Goal: Information Seeking & Learning: Learn about a topic

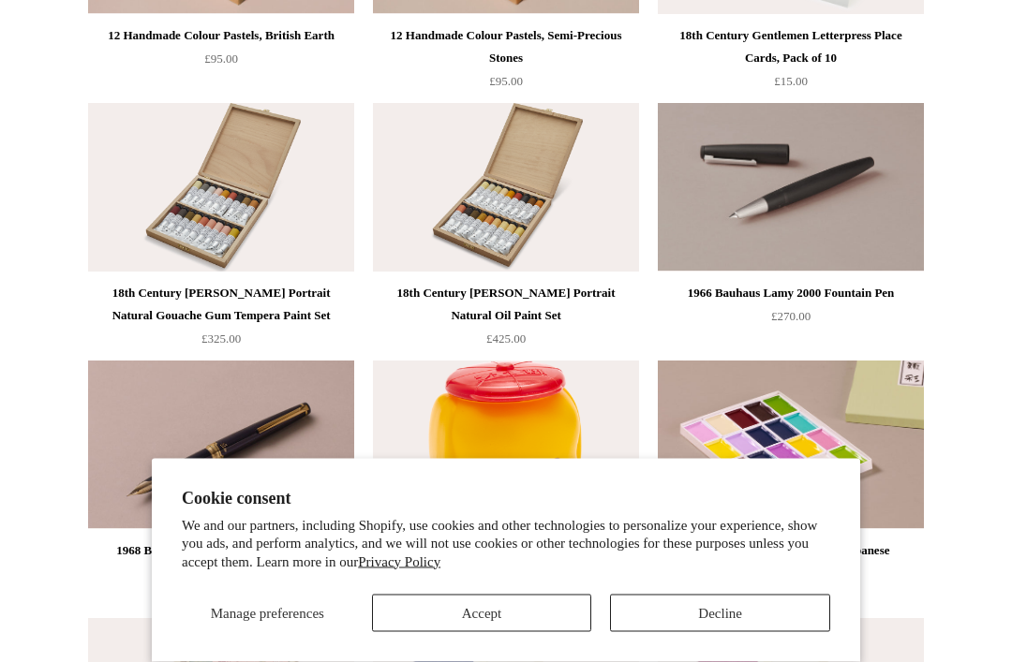
scroll to position [2721, 0]
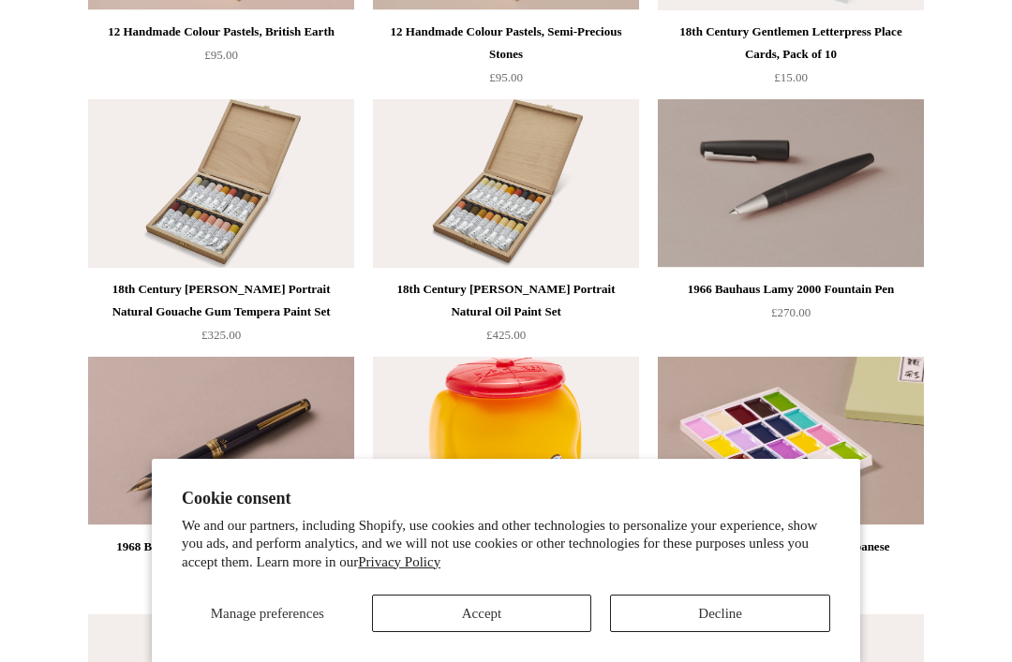
click at [729, 632] on button "Decline" at bounding box center [720, 613] width 220 height 37
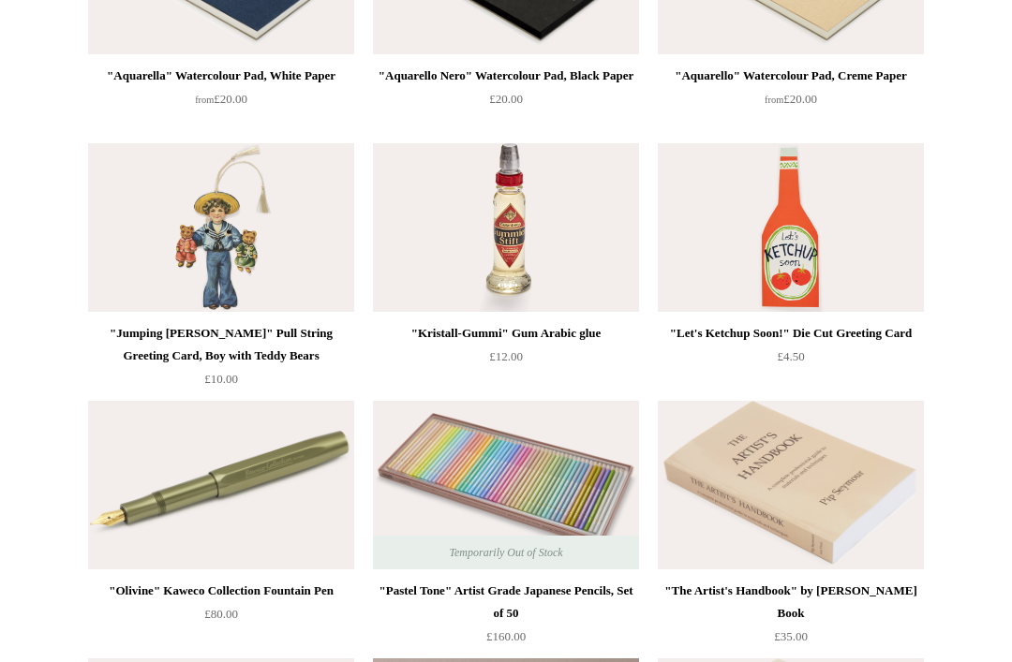
scroll to position [0, 0]
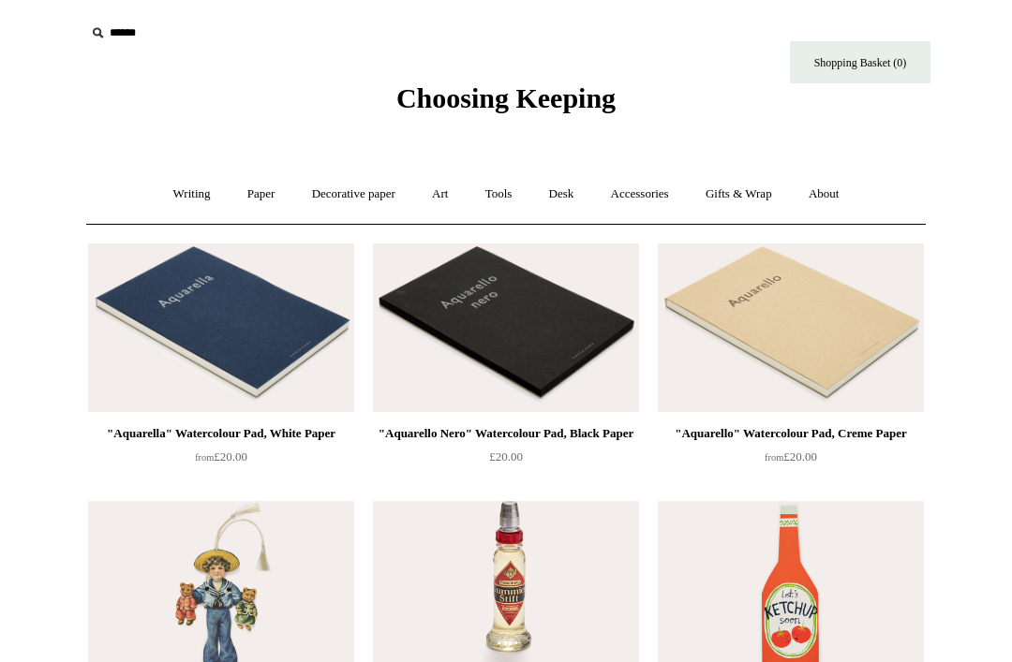
click at [164, 199] on link "Writing +" at bounding box center [191, 195] width 71 height 50
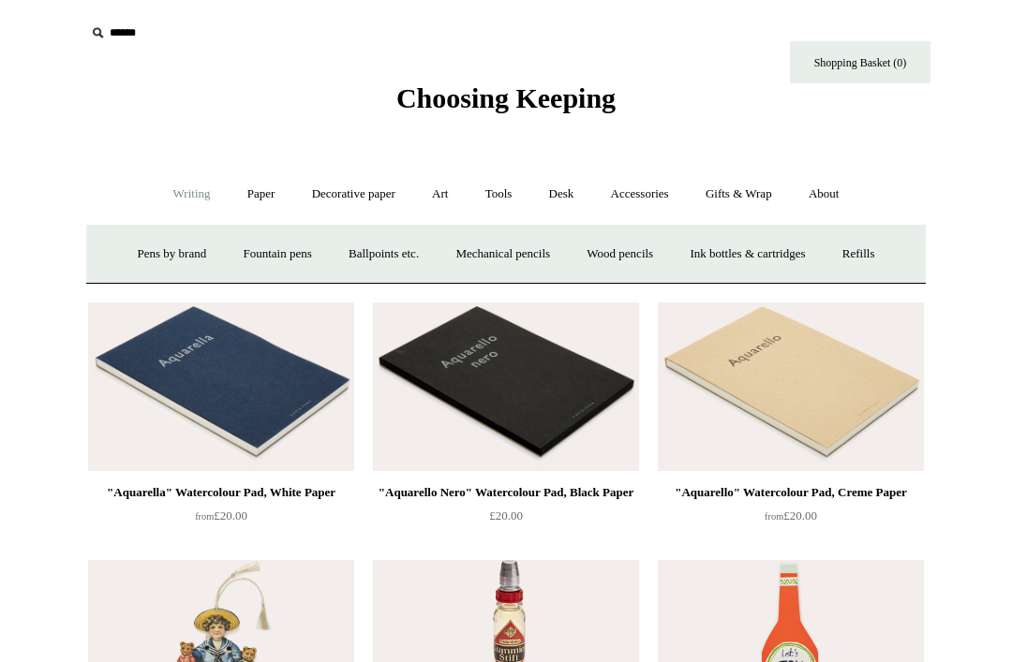
click at [252, 200] on link "Paper +" at bounding box center [262, 195] width 62 height 50
click at [321, 261] on link "📆 Dated Diaries 📆" at bounding box center [358, 255] width 137 height 50
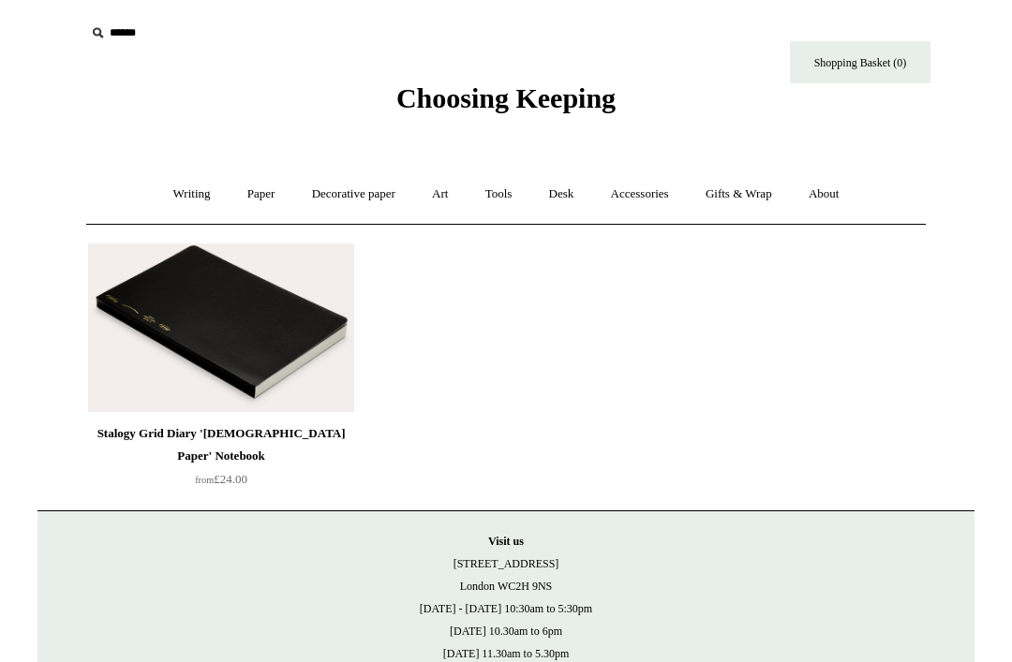
click at [249, 195] on link "Paper +" at bounding box center [262, 195] width 62 height 50
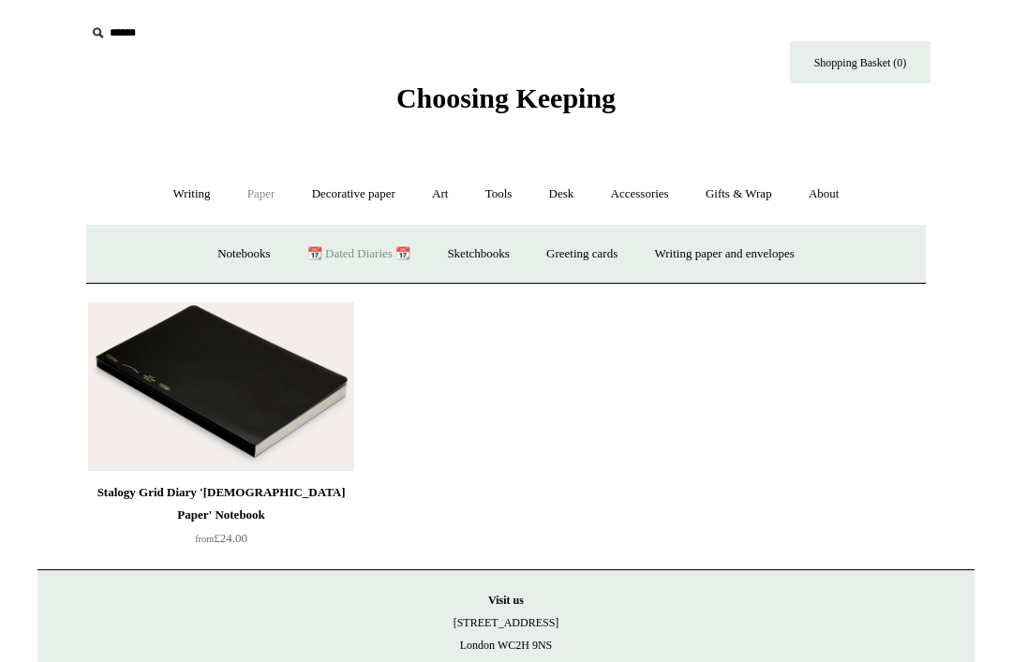
click at [216, 252] on link "Notebooks +" at bounding box center [244, 255] width 86 height 50
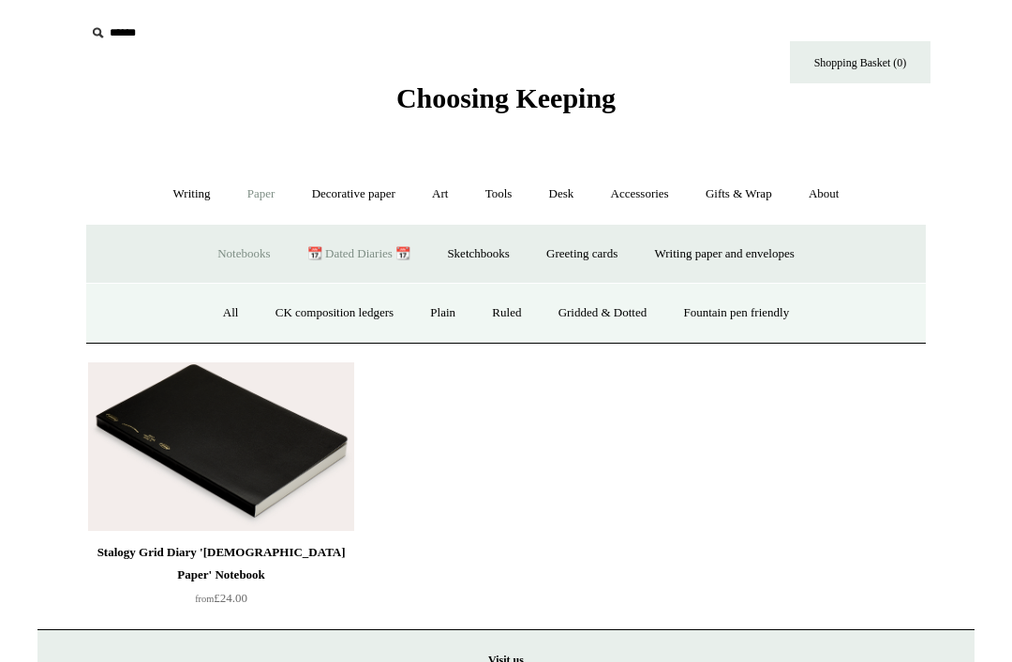
click at [215, 307] on link "All" at bounding box center [231, 314] width 50 height 50
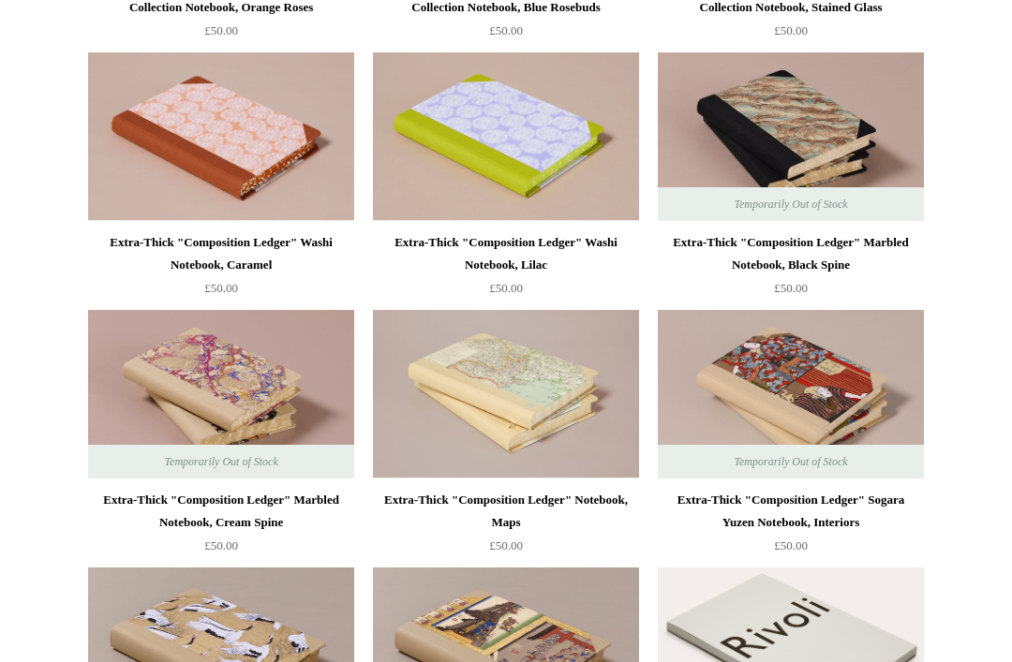
scroll to position [2510, 0]
click at [833, 399] on img at bounding box center [791, 394] width 266 height 169
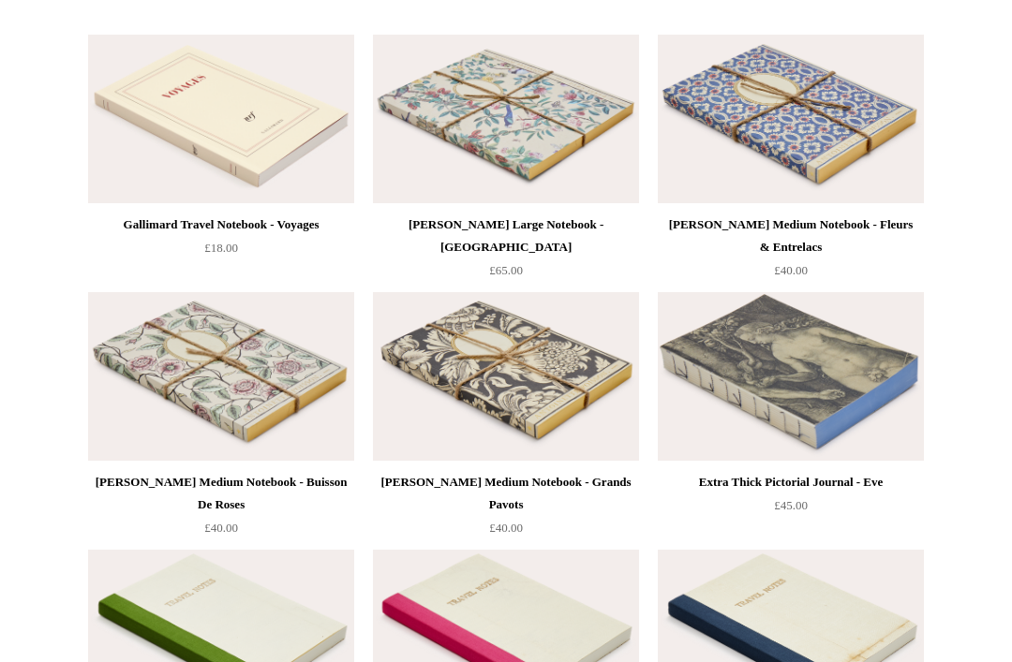
scroll to position [7166, 0]
click at [855, 319] on img at bounding box center [791, 376] width 266 height 169
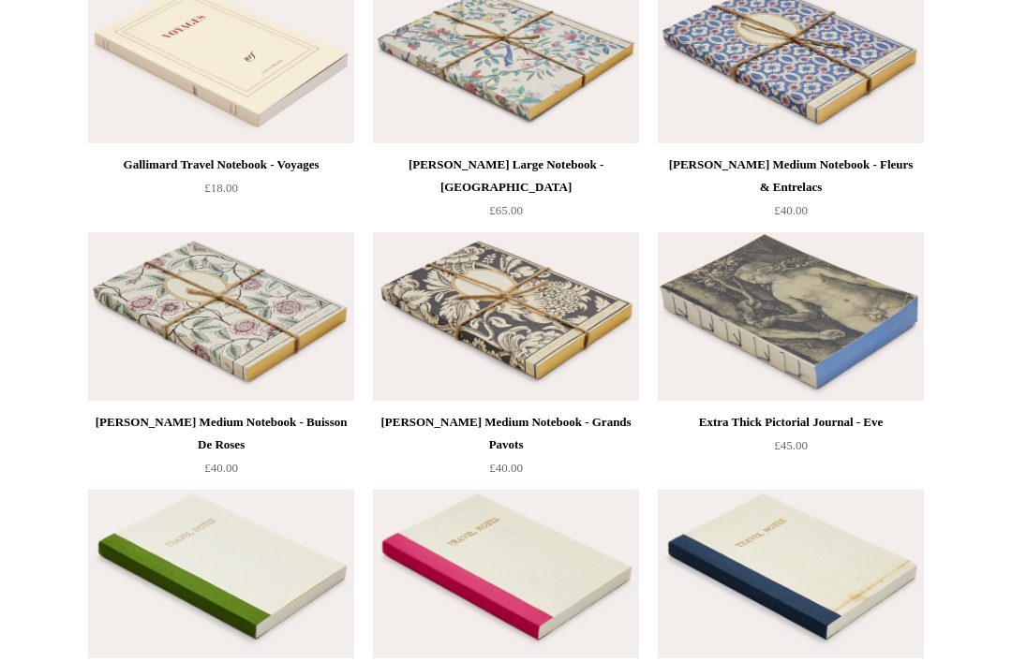
click at [183, 353] on img at bounding box center [221, 316] width 266 height 169
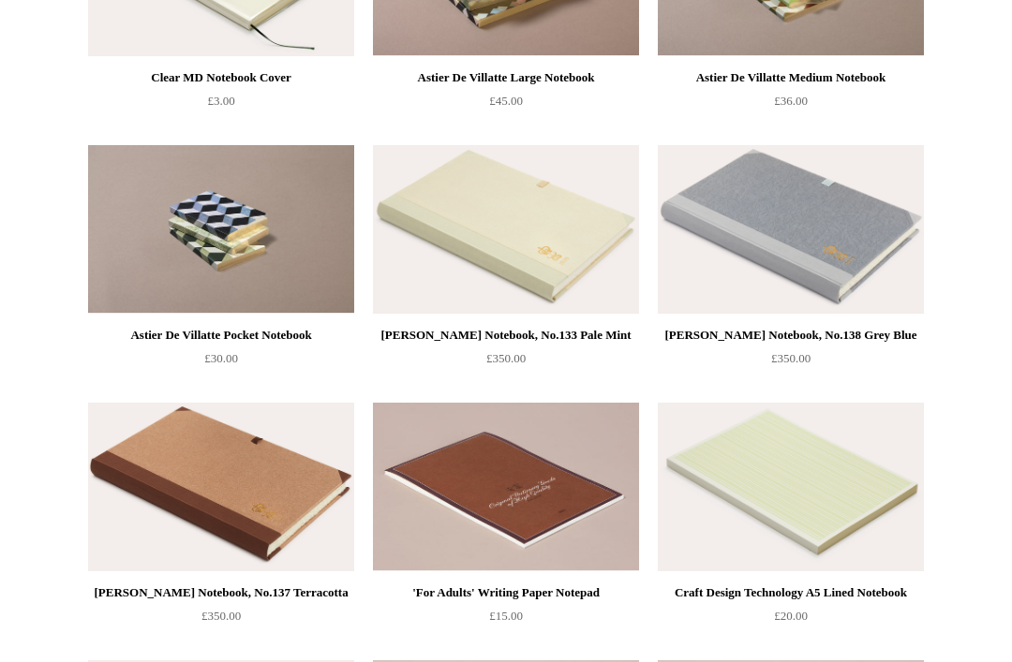
scroll to position [5939, 0]
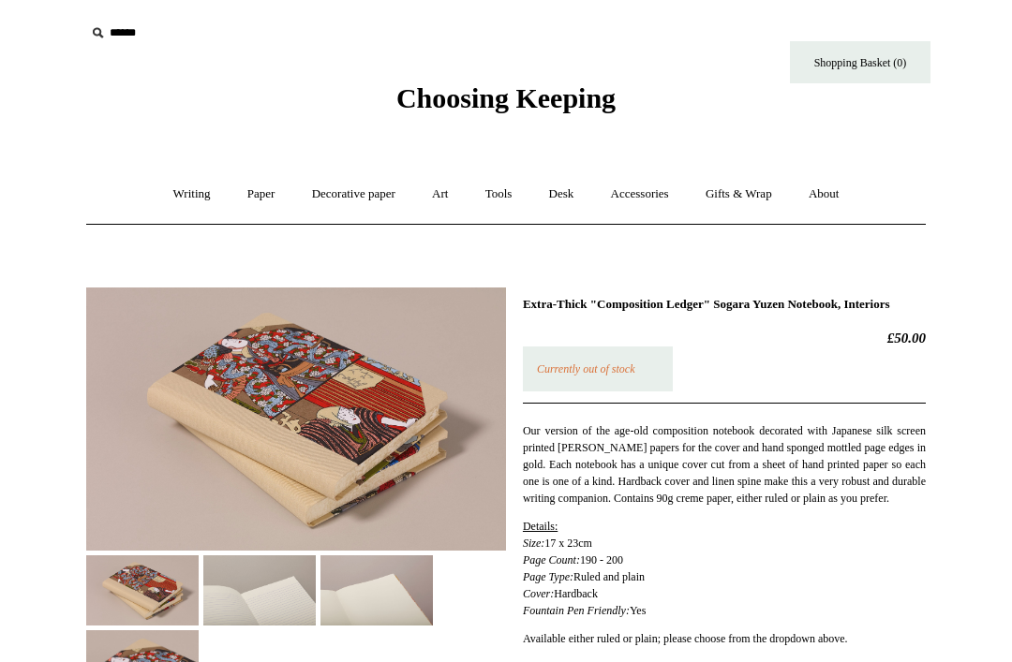
click at [454, 421] on img at bounding box center [296, 419] width 420 height 263
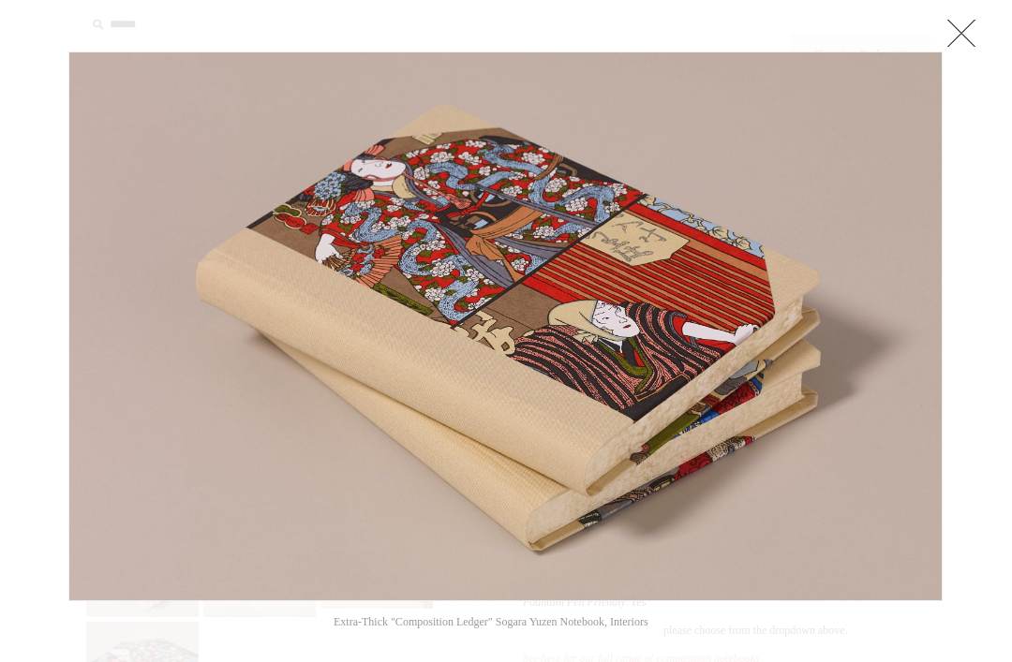
scroll to position [33, 0]
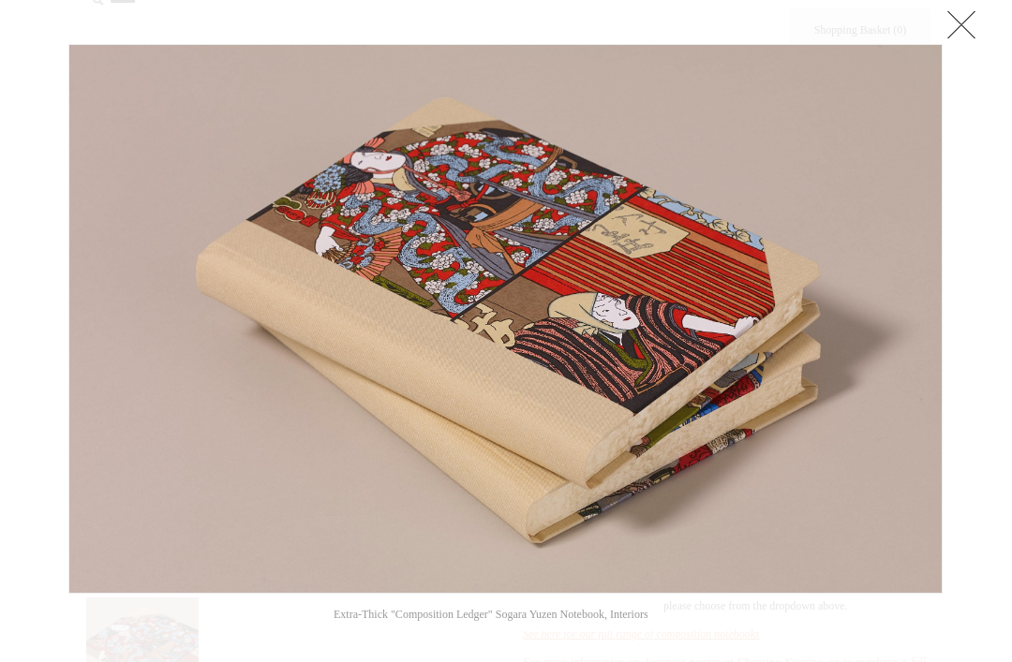
click at [957, 10] on div at bounding box center [506, 651] width 1012 height 1368
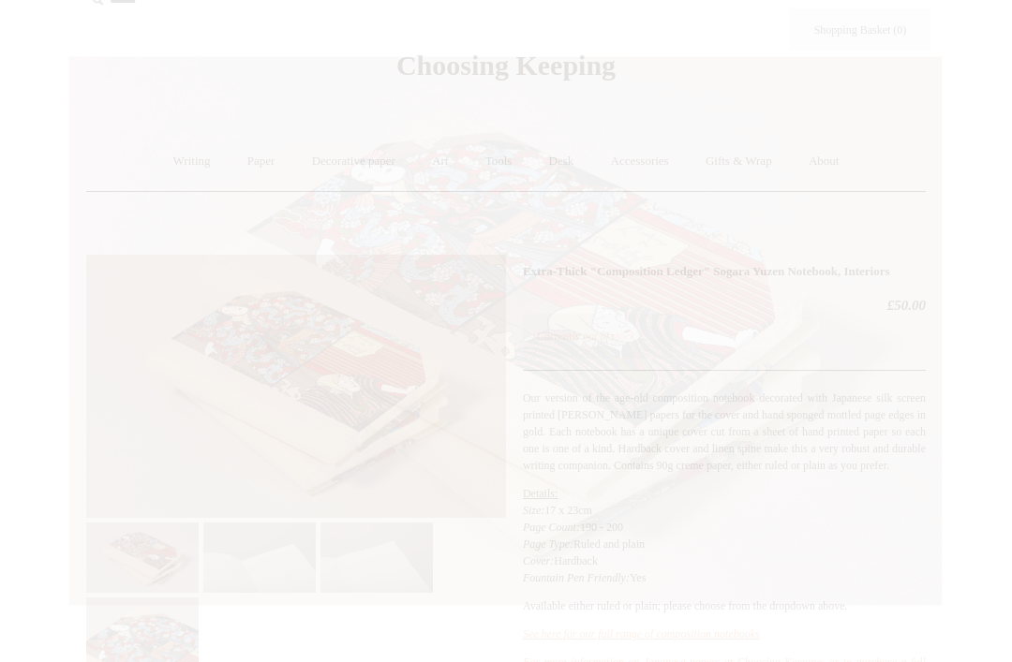
click at [961, 40] on div at bounding box center [506, 651] width 1012 height 1368
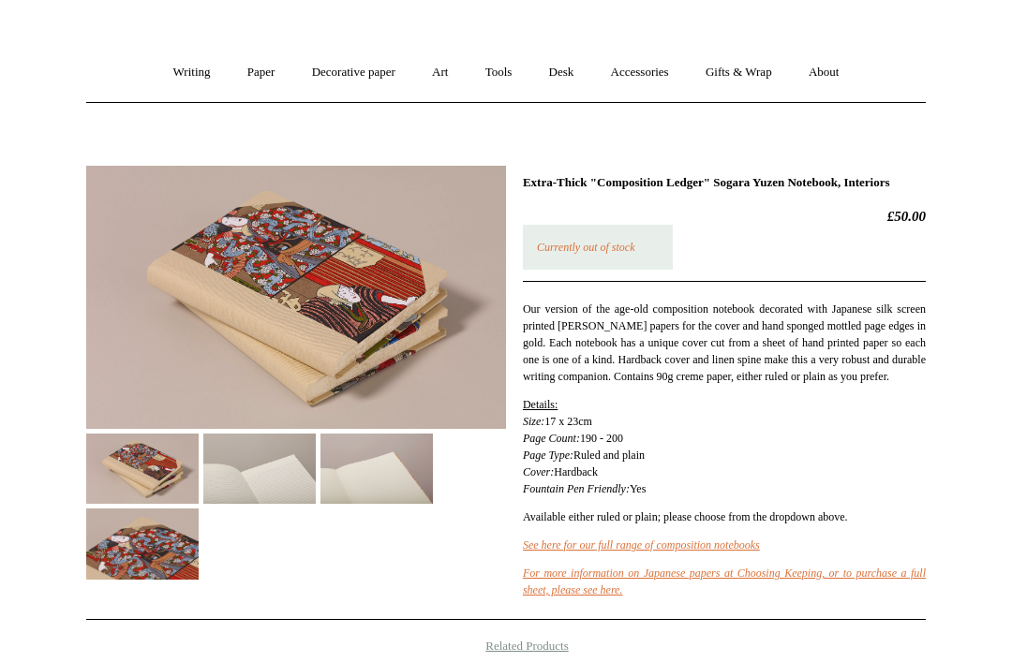
click at [277, 473] on img at bounding box center [259, 470] width 112 height 70
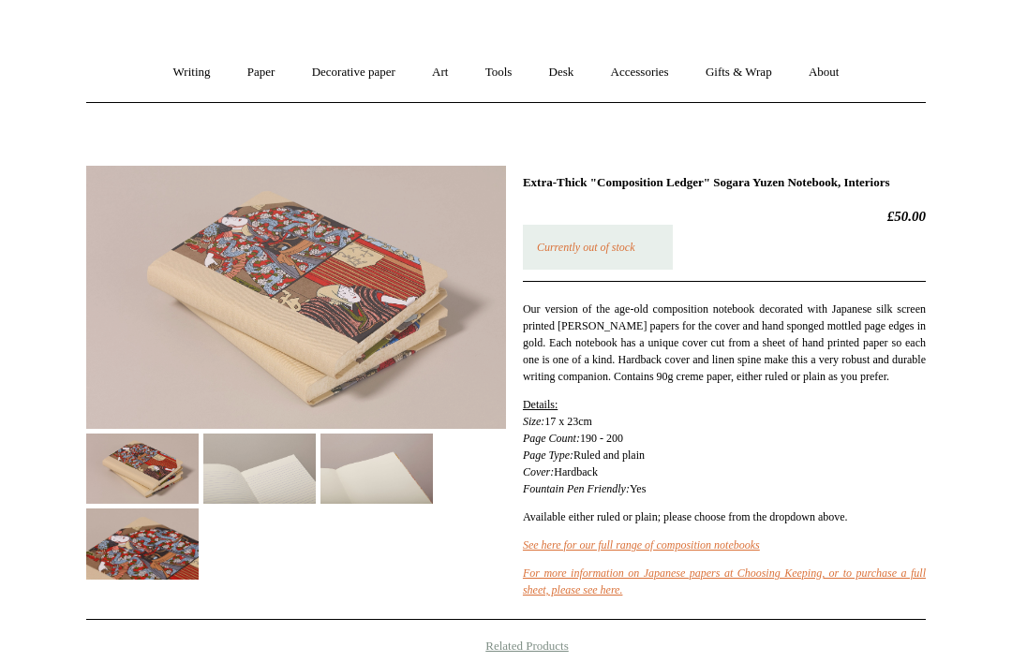
scroll to position [122, 0]
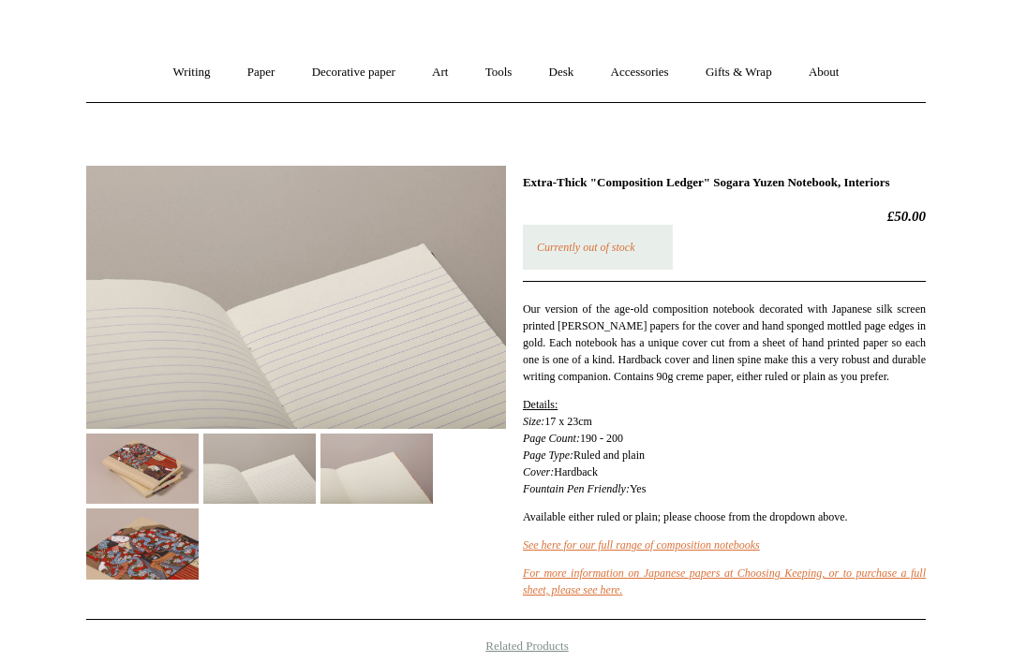
click at [382, 480] on img at bounding box center [376, 469] width 112 height 70
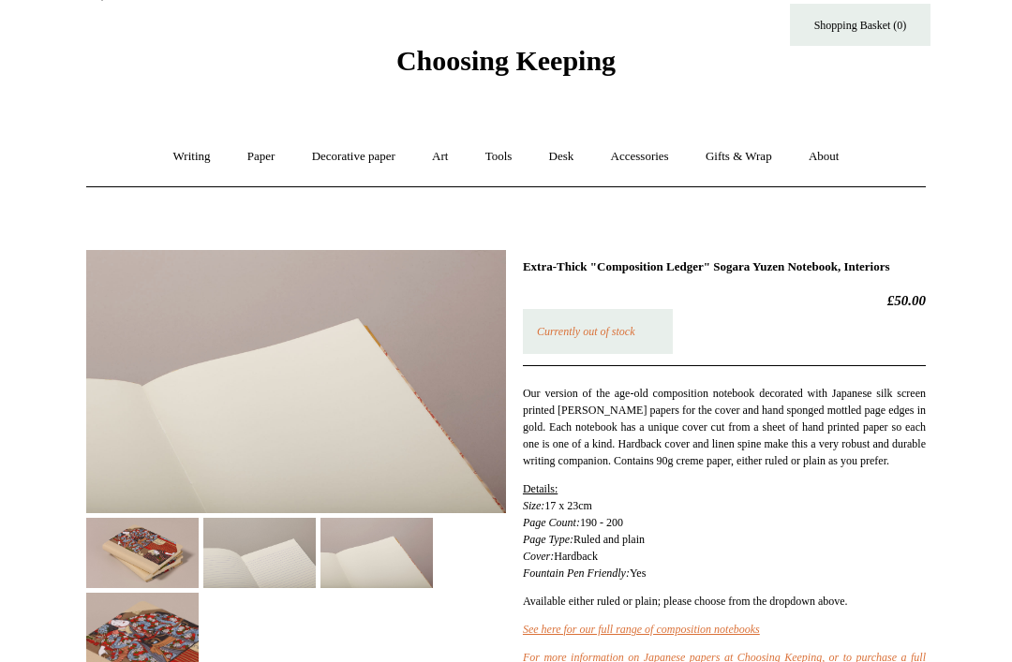
scroll to position [0, 0]
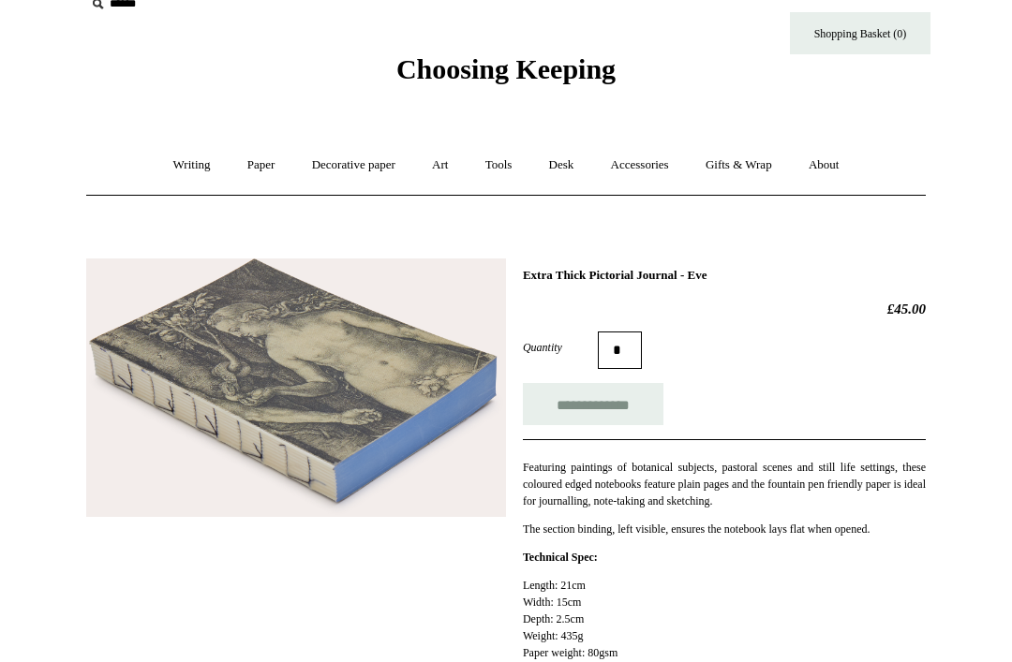
scroll to position [37, 0]
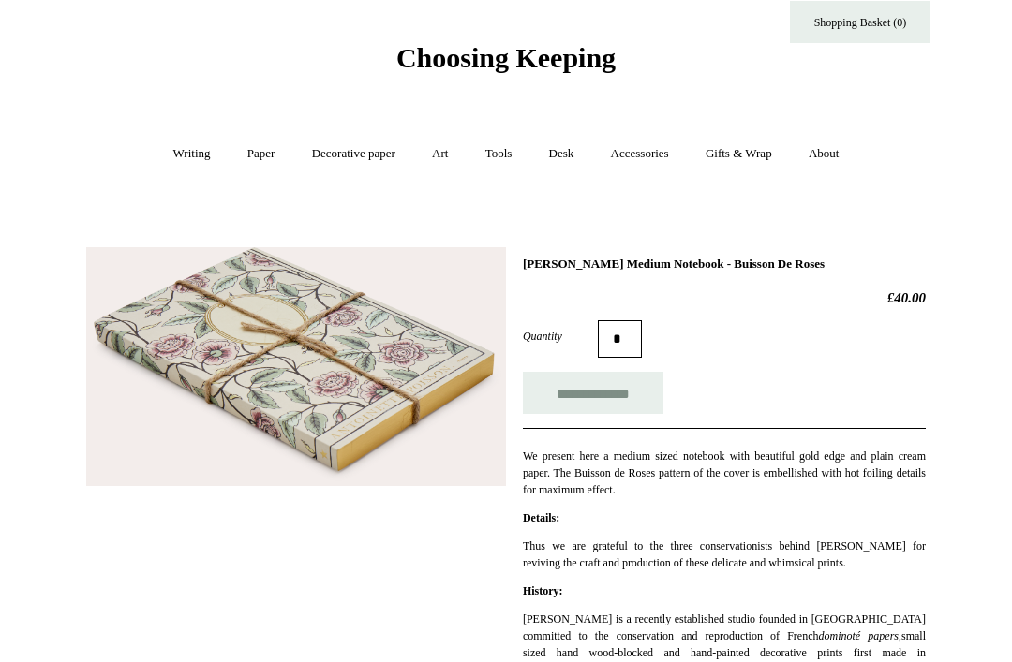
scroll to position [32, 0]
